Goal: Navigation & Orientation: Find specific page/section

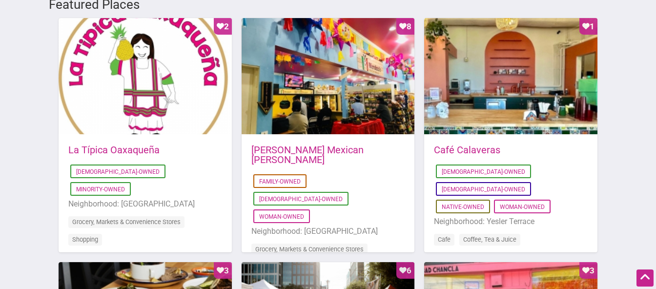
scroll to position [543, 0]
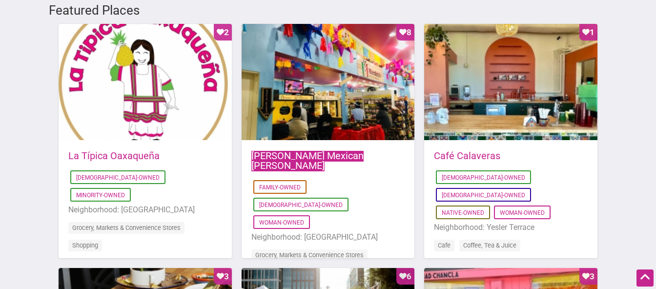
click at [303, 150] on link "Mendoza’s Mexican Mercado" at bounding box center [307, 160] width 112 height 21
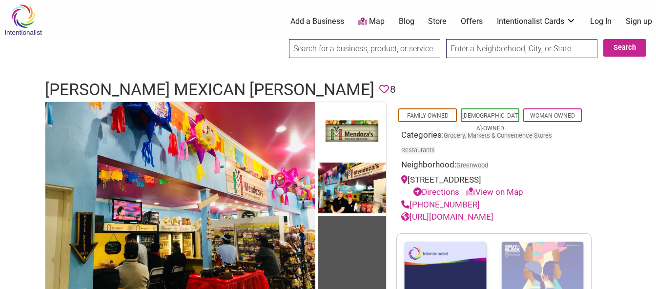
click at [372, 24] on link "Map" at bounding box center [371, 21] width 26 height 11
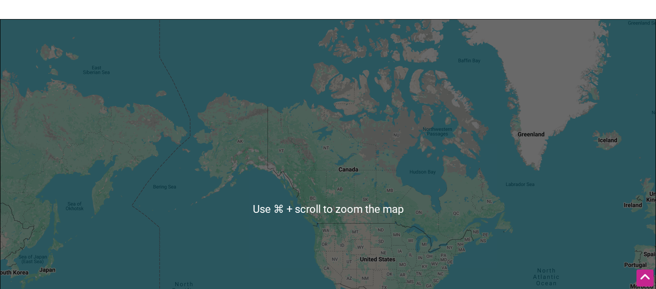
scroll to position [143, 0]
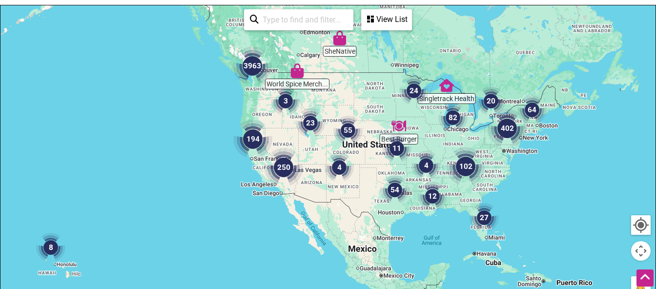
drag, startPoint x: 465, startPoint y: 237, endPoint x: 425, endPoint y: 175, distance: 73.6
click at [425, 175] on img "4" at bounding box center [425, 165] width 29 height 29
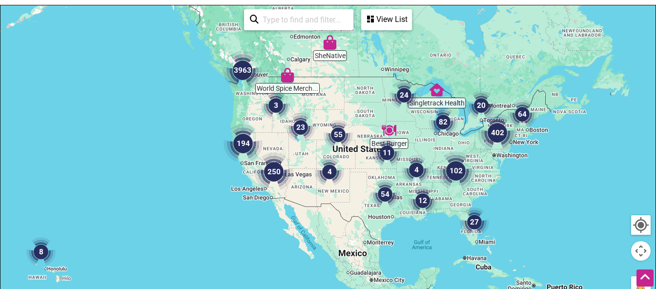
click at [242, 137] on img "194" at bounding box center [243, 143] width 39 height 39
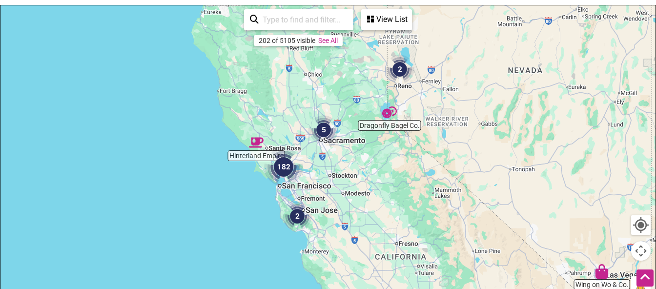
click at [279, 177] on img "182" at bounding box center [283, 166] width 39 height 39
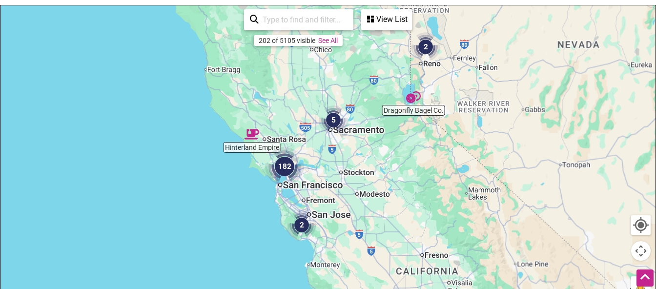
click at [279, 177] on img "182" at bounding box center [284, 166] width 39 height 39
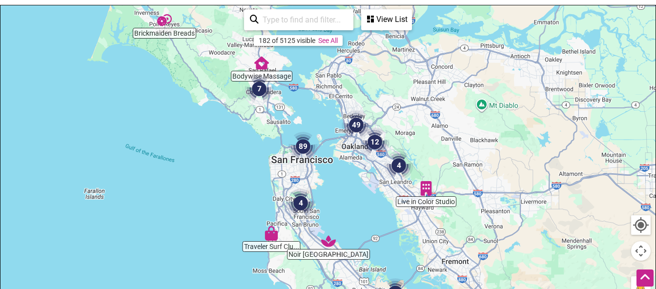
click at [336, 153] on div "To navigate, press the arrow keys." at bounding box center [327, 195] width 655 height 380
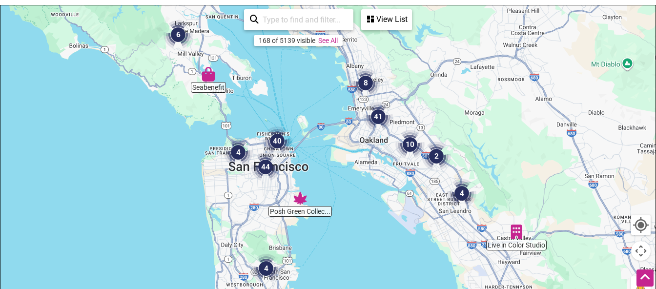
click at [308, 163] on div "To navigate, press the arrow keys." at bounding box center [327, 195] width 655 height 380
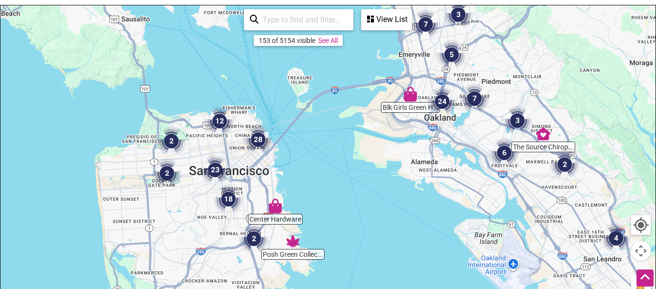
click at [253, 139] on img "28" at bounding box center [258, 139] width 29 height 29
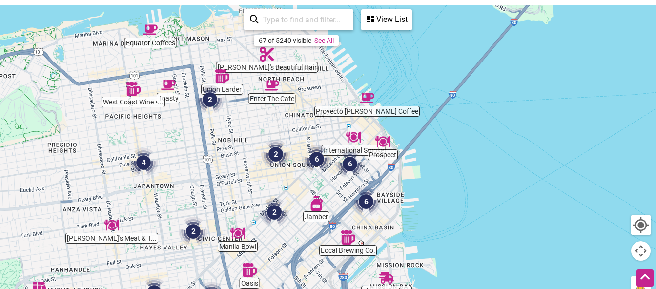
click at [337, 146] on div "To navigate, press the arrow keys." at bounding box center [327, 195] width 655 height 380
click at [244, 247] on div "To navigate, press the arrow keys." at bounding box center [327, 195] width 655 height 380
click at [240, 235] on img "Manila Bowl" at bounding box center [237, 233] width 15 height 15
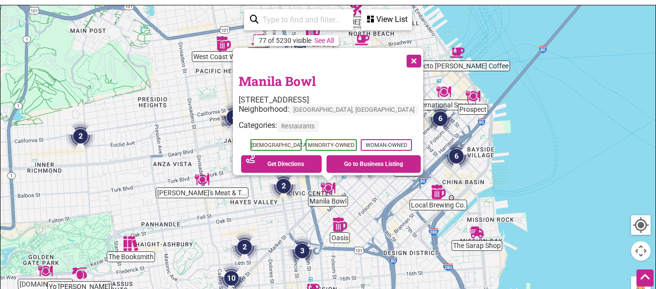
click at [412, 52] on button "Close" at bounding box center [413, 60] width 24 height 24
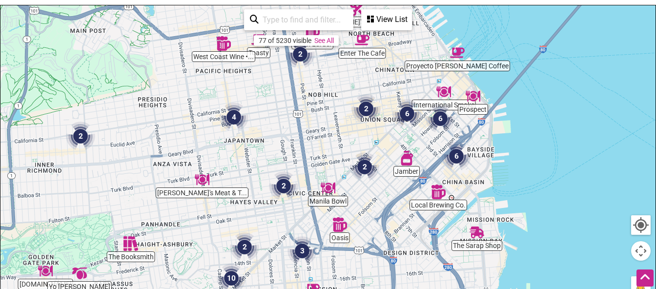
click at [430, 212] on div "To navigate, press the arrow keys." at bounding box center [327, 195] width 655 height 380
click at [430, 205] on div "To navigate, press the arrow keys." at bounding box center [327, 195] width 655 height 380
click at [403, 153] on img "Jamber" at bounding box center [406, 158] width 15 height 15
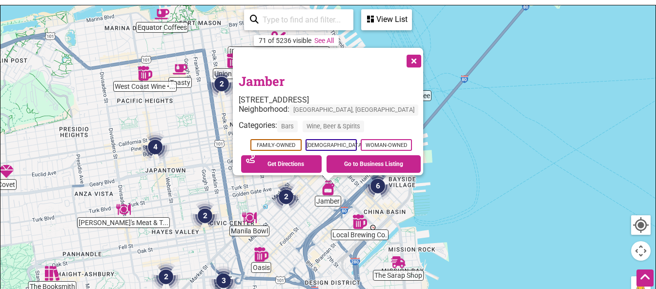
click at [407, 54] on button "Close" at bounding box center [413, 60] width 24 height 24
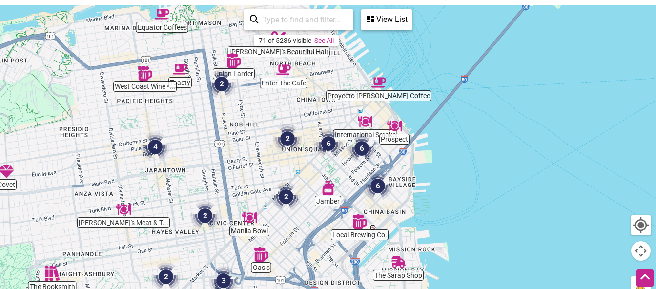
click at [463, 203] on div "To navigate, press the arrow keys." at bounding box center [327, 195] width 655 height 380
